Goal: Communication & Community: Connect with others

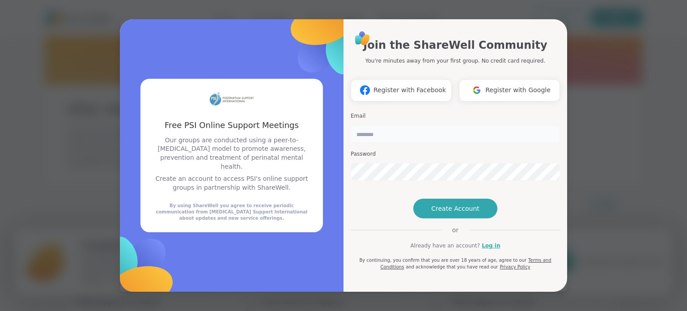
click at [386, 125] on input "email" at bounding box center [455, 134] width 209 height 18
type input "**********"
click at [447, 213] on span "Create Account" at bounding box center [455, 208] width 48 height 9
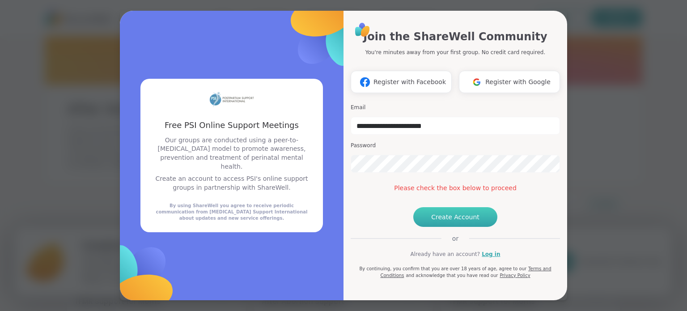
click at [434, 227] on button "Create Account" at bounding box center [455, 217] width 84 height 20
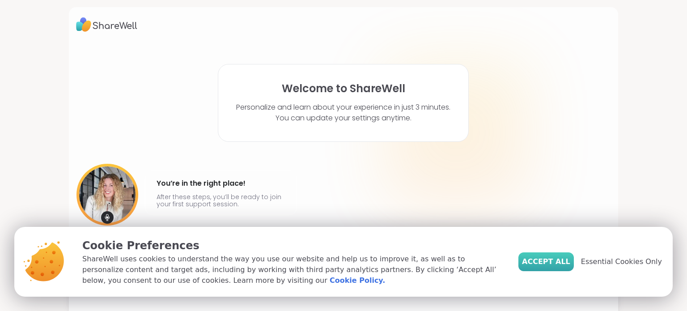
click at [570, 259] on span "Accept All" at bounding box center [546, 261] width 48 height 11
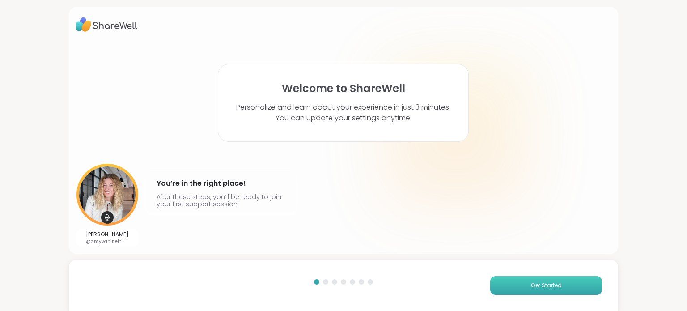
click at [540, 286] on span "Get Started" at bounding box center [546, 285] width 31 height 8
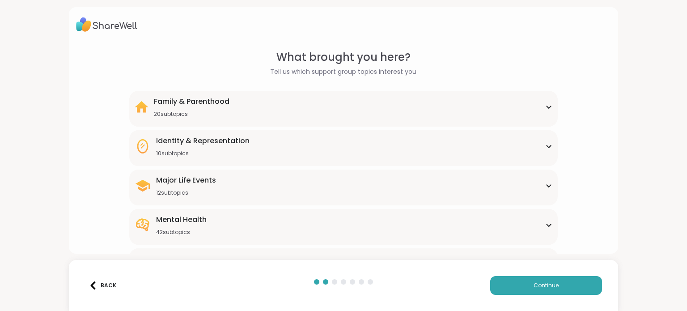
click at [317, 111] on div "Family & Parenthood 20 subtopics" at bounding box center [343, 106] width 417 height 21
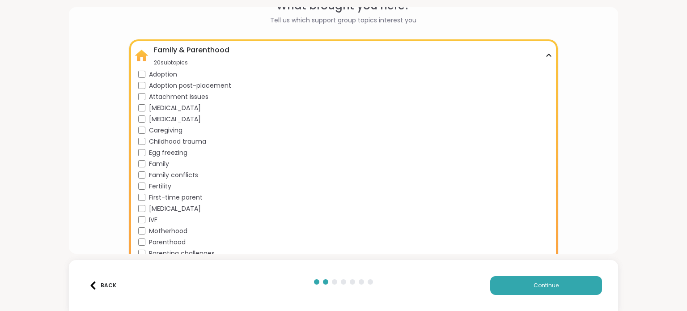
scroll to position [107, 0]
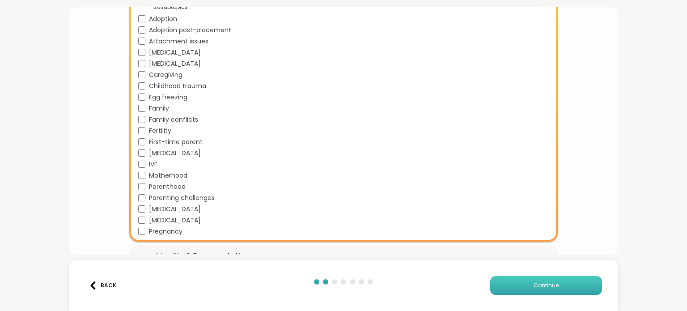
click at [547, 286] on span "Continue" at bounding box center [545, 285] width 25 height 8
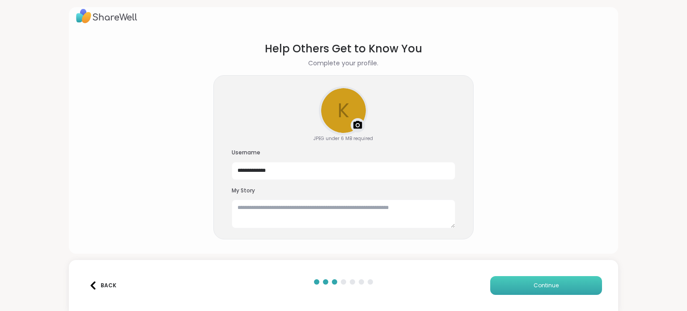
scroll to position [8, 0]
click at [516, 292] on button "Continue" at bounding box center [546, 285] width 112 height 19
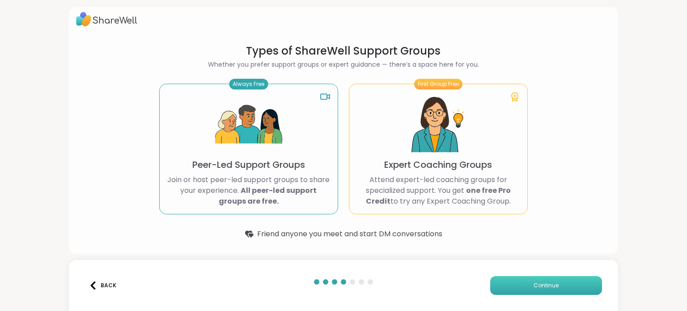
scroll to position [5, 0]
click at [306, 169] on div "Always Free Peer-Led Support Groups Join or host peer-led support groups to sha…" at bounding box center [248, 149] width 179 height 131
click at [295, 132] on div "Always Free Peer-Led Support Groups Join or host peer-led support groups to sha…" at bounding box center [248, 149] width 179 height 131
click at [522, 287] on button "Continue" at bounding box center [546, 285] width 112 height 19
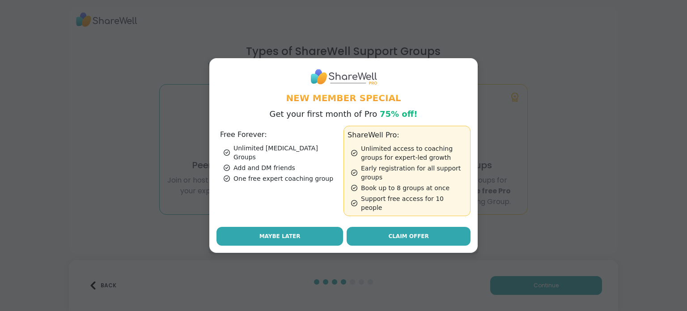
click at [295, 236] on button "Maybe Later" at bounding box center [279, 236] width 127 height 19
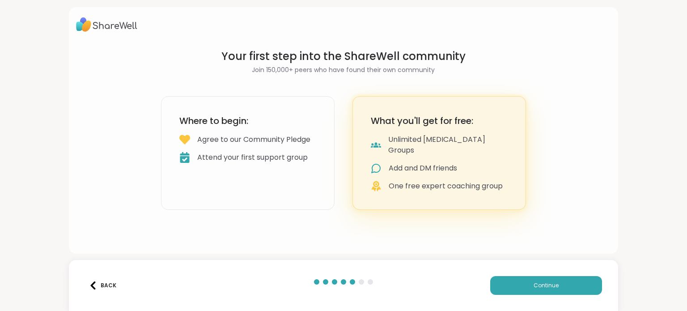
click at [289, 163] on div "Attend your first support group" at bounding box center [252, 157] width 110 height 11
click at [513, 287] on button "Continue" at bounding box center [546, 285] width 112 height 19
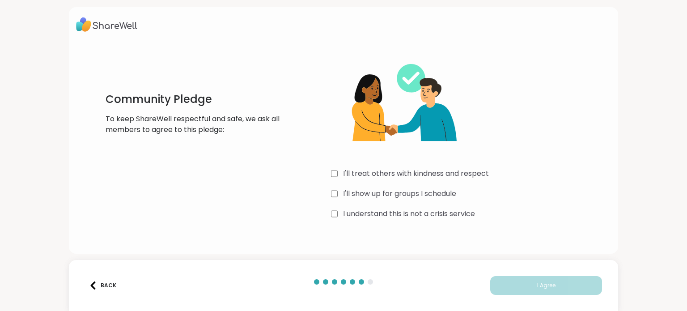
click at [347, 168] on label "I'll treat others with kindness and respect" at bounding box center [416, 173] width 146 height 11
click at [350, 191] on label "I'll show up for groups I schedule" at bounding box center [399, 193] width 113 height 11
click at [352, 211] on label "I understand this is not a crisis service" at bounding box center [409, 213] width 132 height 11
click at [523, 268] on div "Back I Agree" at bounding box center [344, 285] width 550 height 51
click at [537, 282] on span "I Agree" at bounding box center [546, 285] width 18 height 8
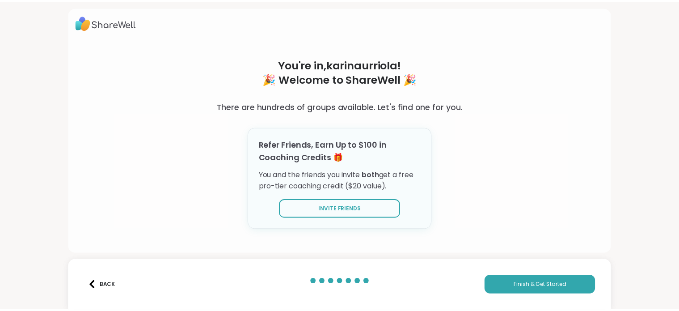
scroll to position [3, 0]
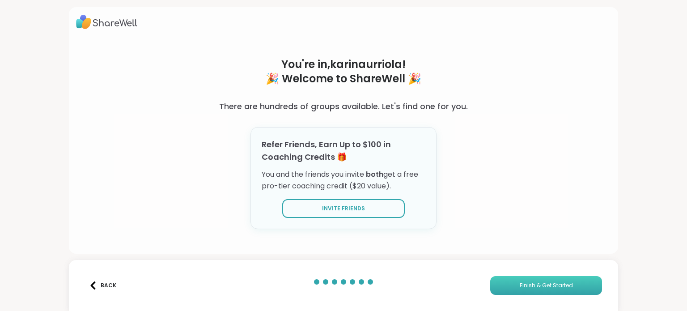
click at [578, 288] on button "Finish & Get Started" at bounding box center [546, 285] width 112 height 19
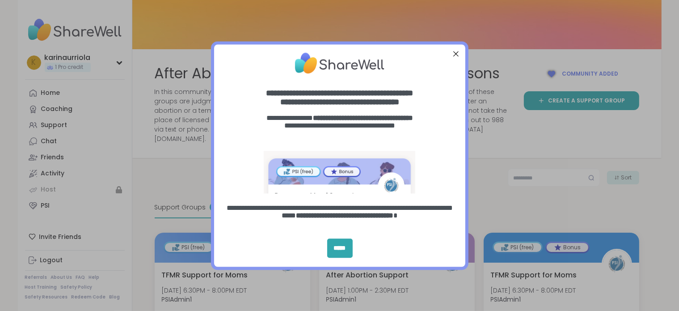
click at [457, 53] on div "Close Step" at bounding box center [456, 54] width 12 height 12
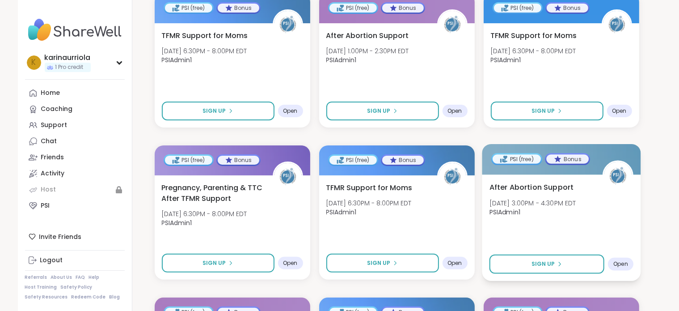
scroll to position [224, 0]
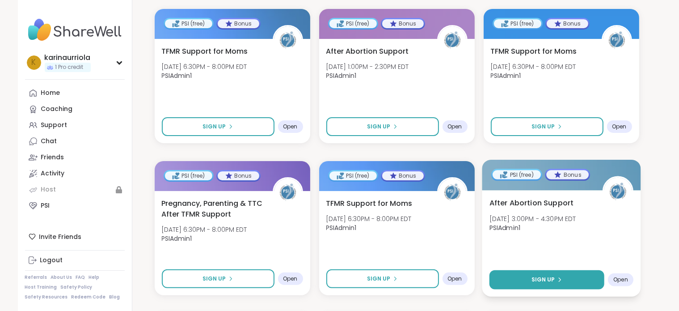
click at [549, 275] on span "Sign Up" at bounding box center [543, 279] width 24 height 8
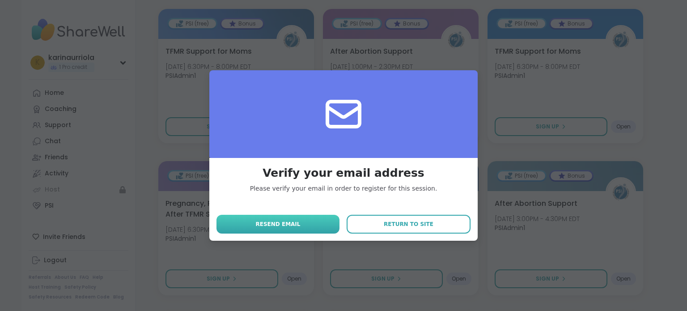
click at [320, 220] on button "Resend email" at bounding box center [277, 224] width 123 height 19
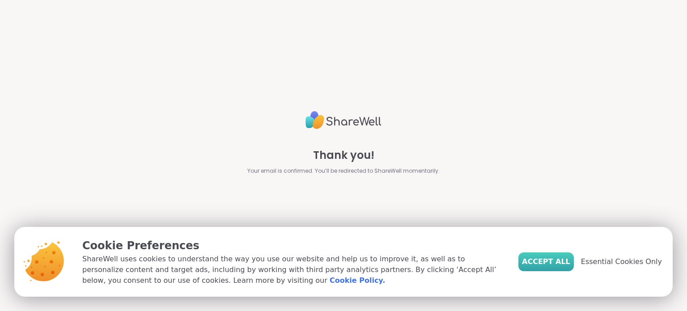
click at [560, 262] on span "Accept All" at bounding box center [546, 261] width 48 height 11
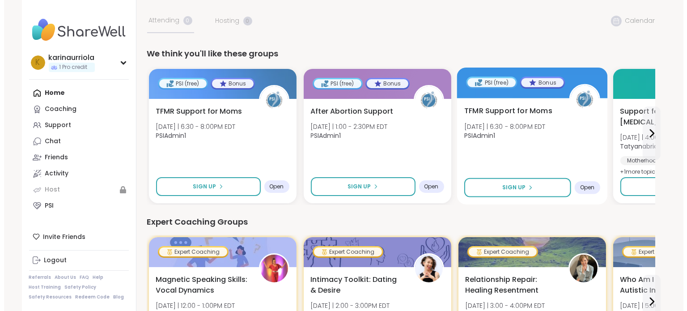
scroll to position [45, 0]
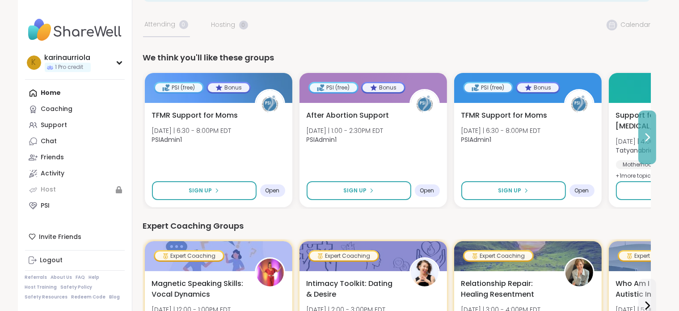
click at [646, 137] on icon at bounding box center [647, 137] width 11 height 11
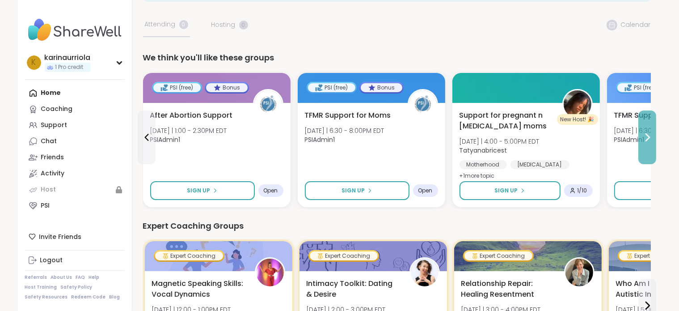
click at [646, 137] on icon at bounding box center [647, 137] width 11 height 11
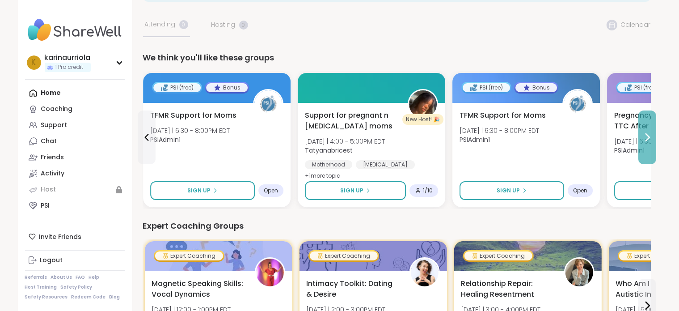
click at [646, 137] on icon at bounding box center [647, 137] width 11 height 11
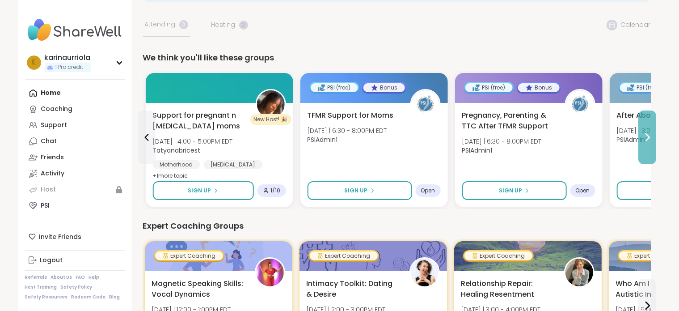
click at [646, 137] on icon at bounding box center [647, 137] width 11 height 11
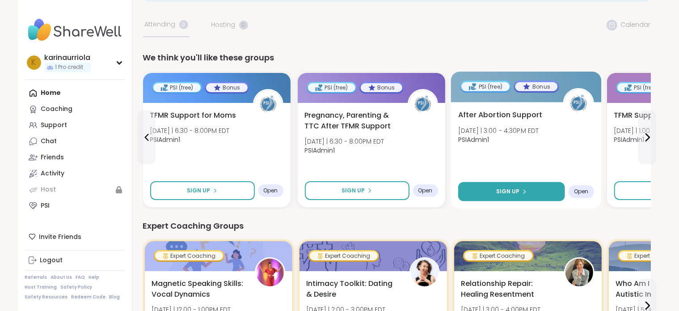
click at [537, 190] on button "Sign Up" at bounding box center [511, 191] width 107 height 19
select select "**"
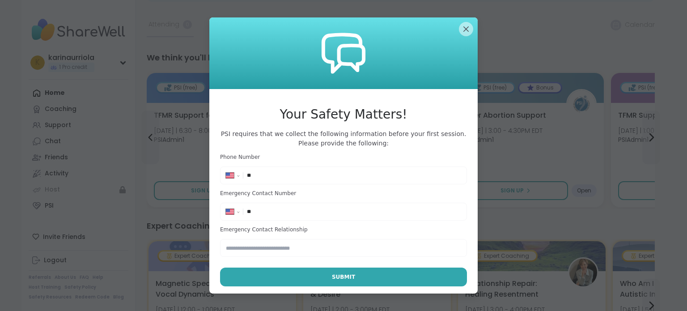
click at [308, 184] on div "**********" at bounding box center [343, 204] width 247 height 103
click at [268, 178] on input "**" at bounding box center [354, 175] width 214 height 9
type input "**********"
click at [296, 212] on input "**" at bounding box center [354, 211] width 214 height 9
type input "**********"
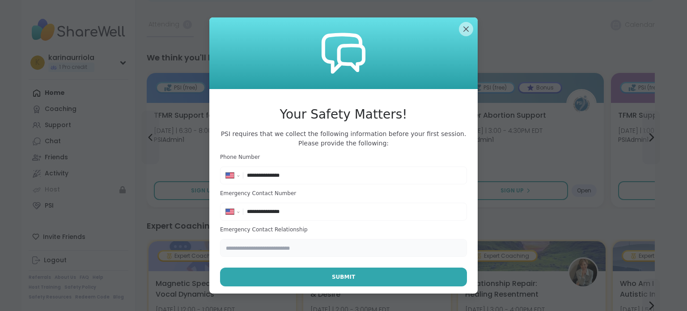
click at [281, 245] on input "text" at bounding box center [343, 248] width 247 height 18
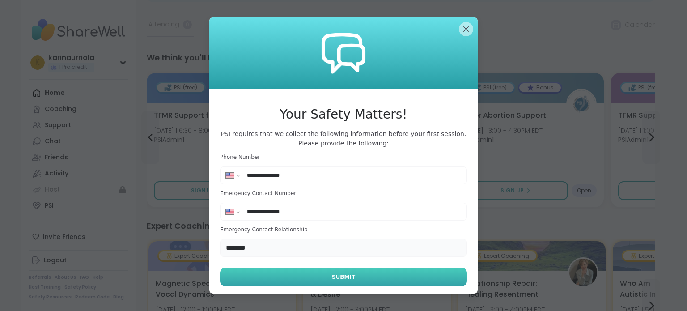
type input "*******"
click at [347, 280] on span "Submit" at bounding box center [343, 277] width 23 height 8
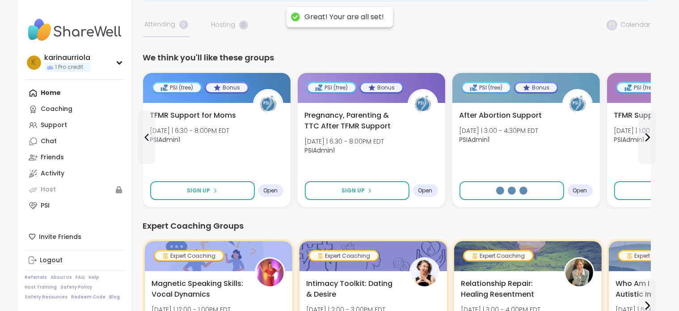
select select "**"
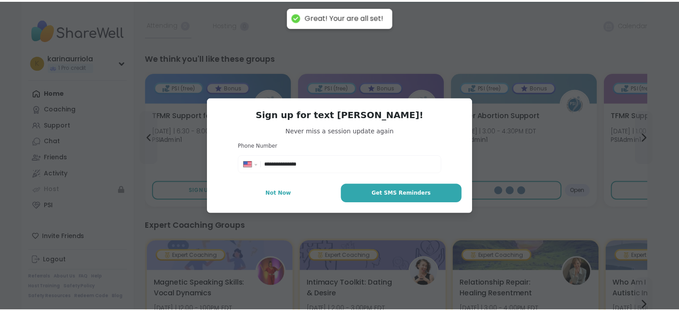
scroll to position [0, 0]
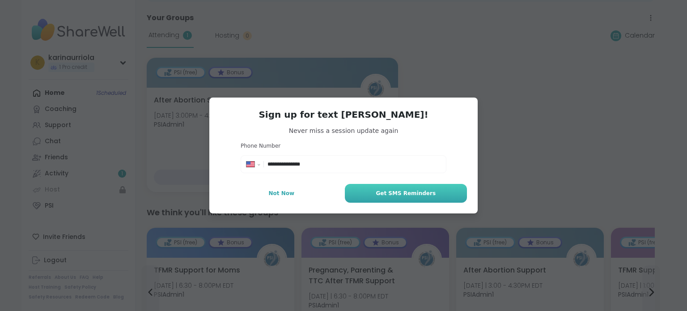
click at [399, 195] on span "Get SMS Reminders" at bounding box center [406, 193] width 60 height 8
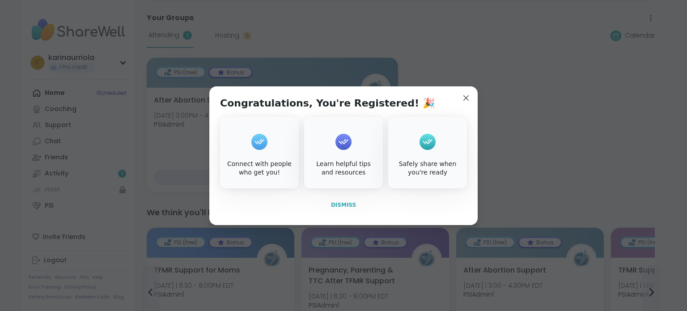
click at [342, 204] on span "Dismiss" at bounding box center [343, 205] width 25 height 6
